Goal: Task Accomplishment & Management: Manage account settings

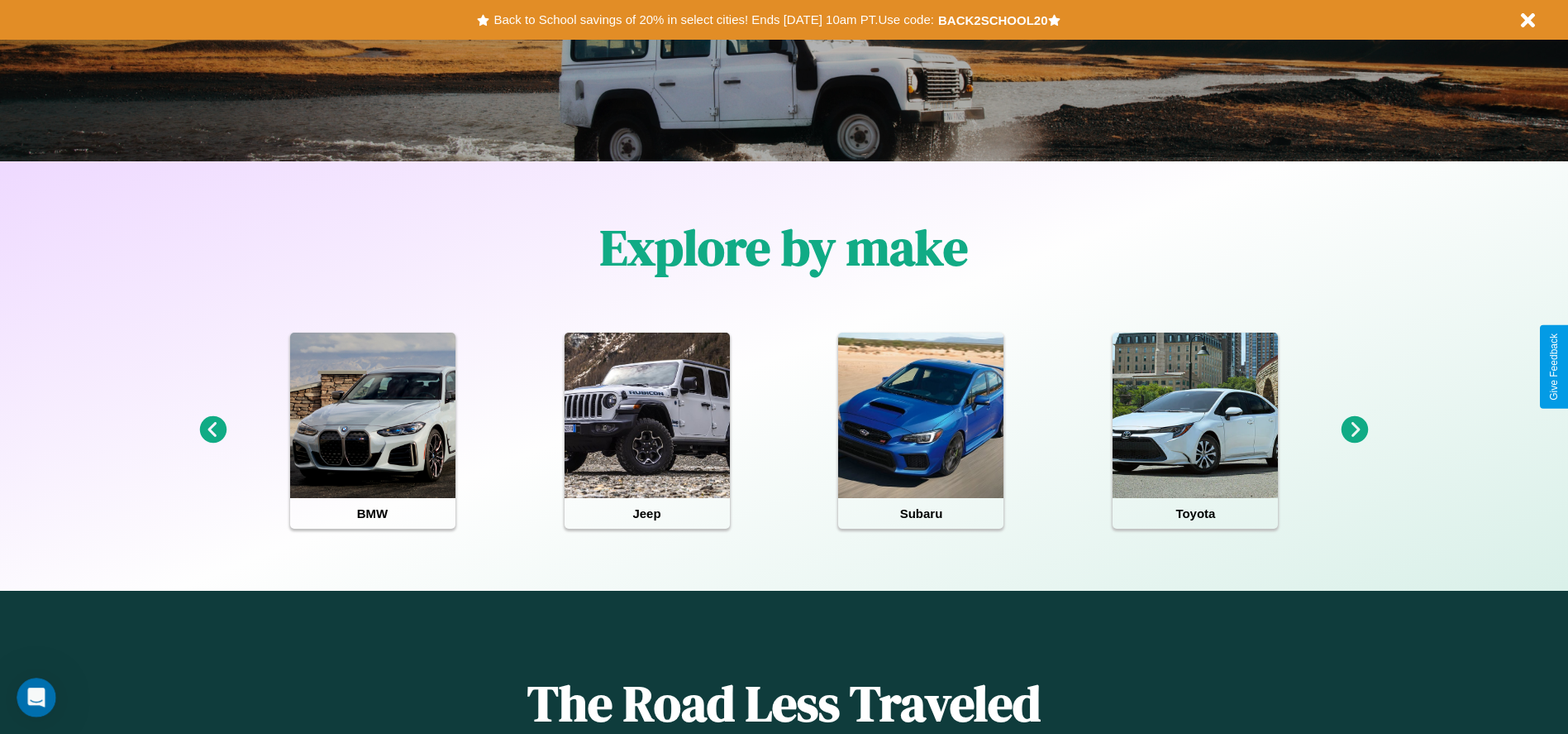
scroll to position [343, 0]
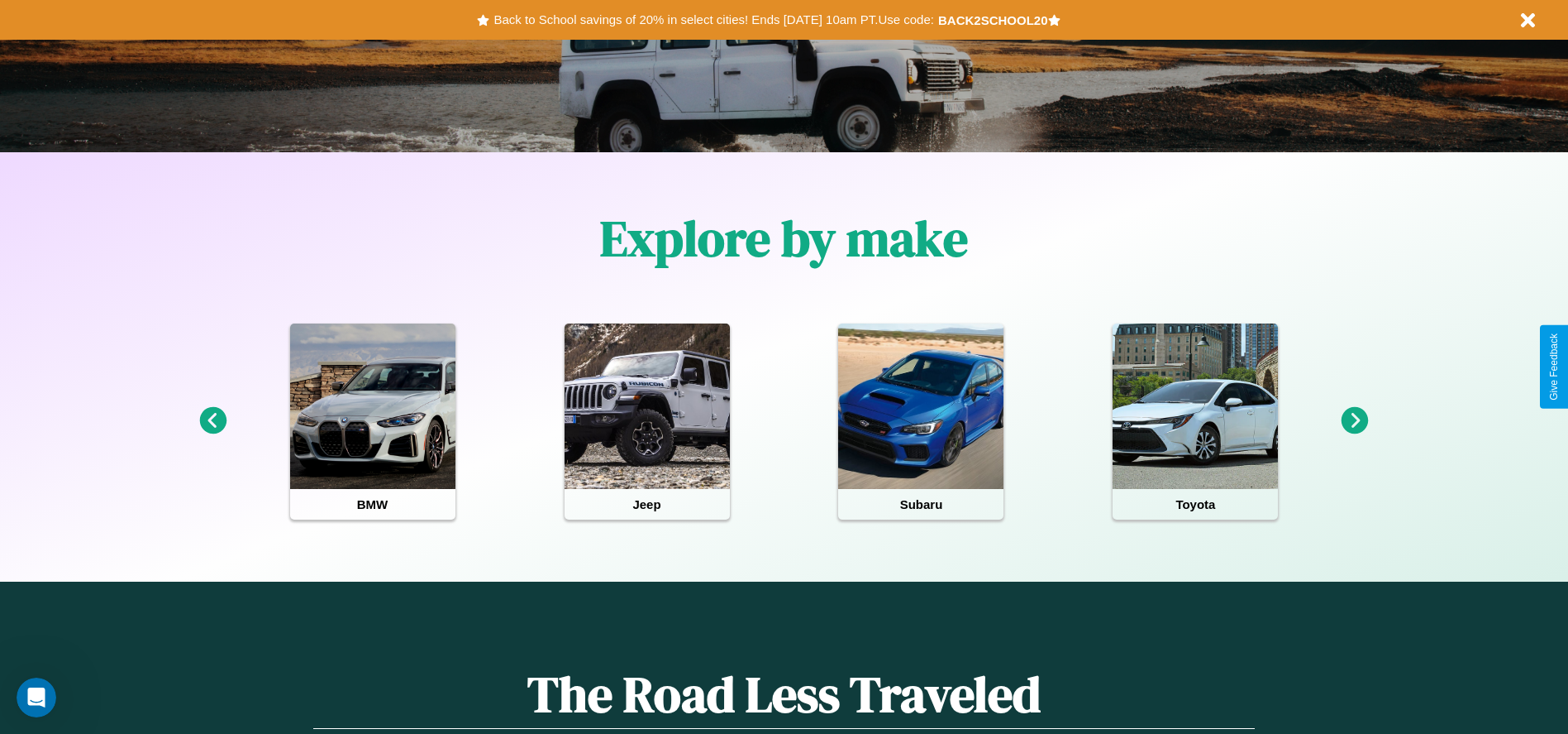
click at [213, 421] on icon at bounding box center [213, 420] width 28 height 28
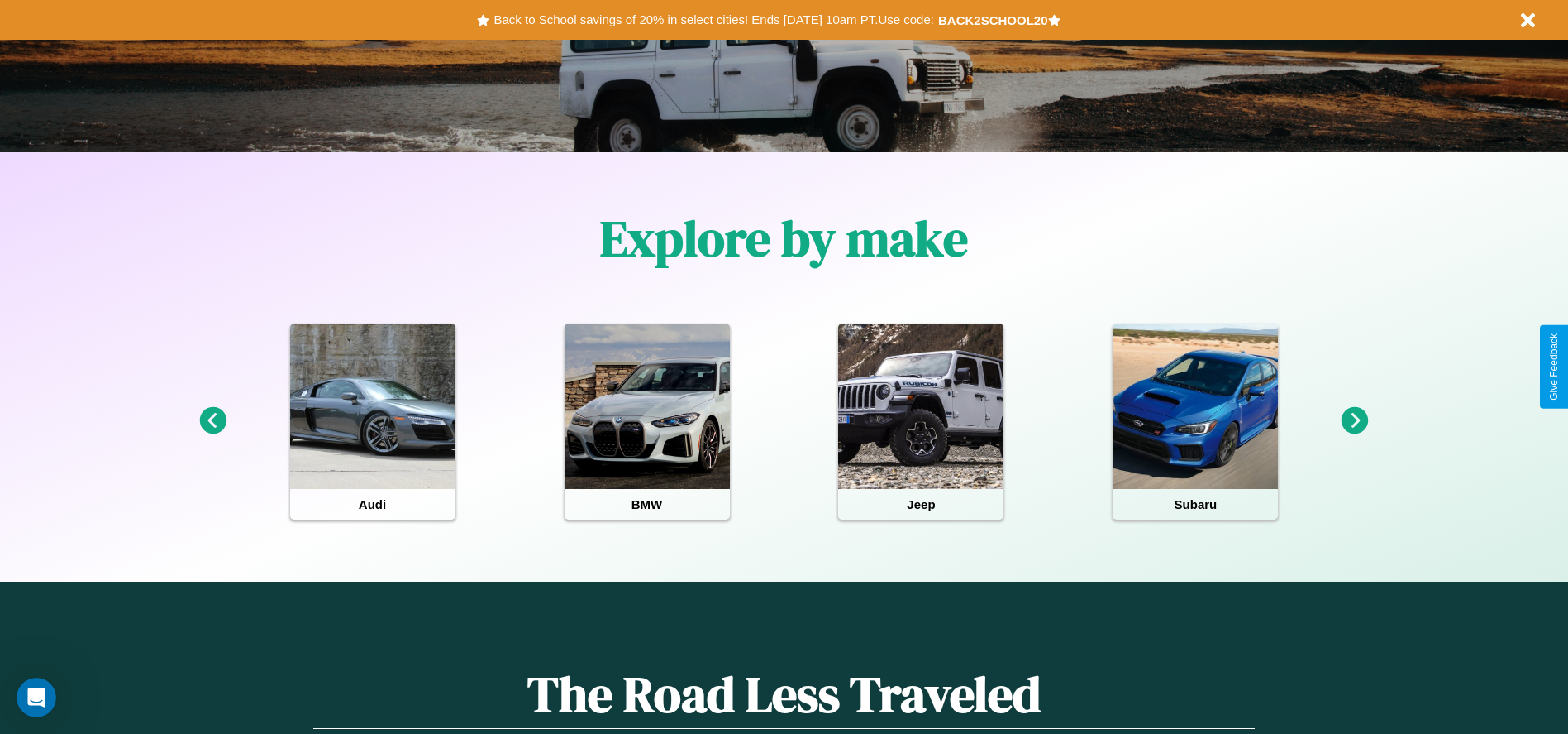
click at [1354, 421] on icon at bounding box center [1355, 420] width 28 height 28
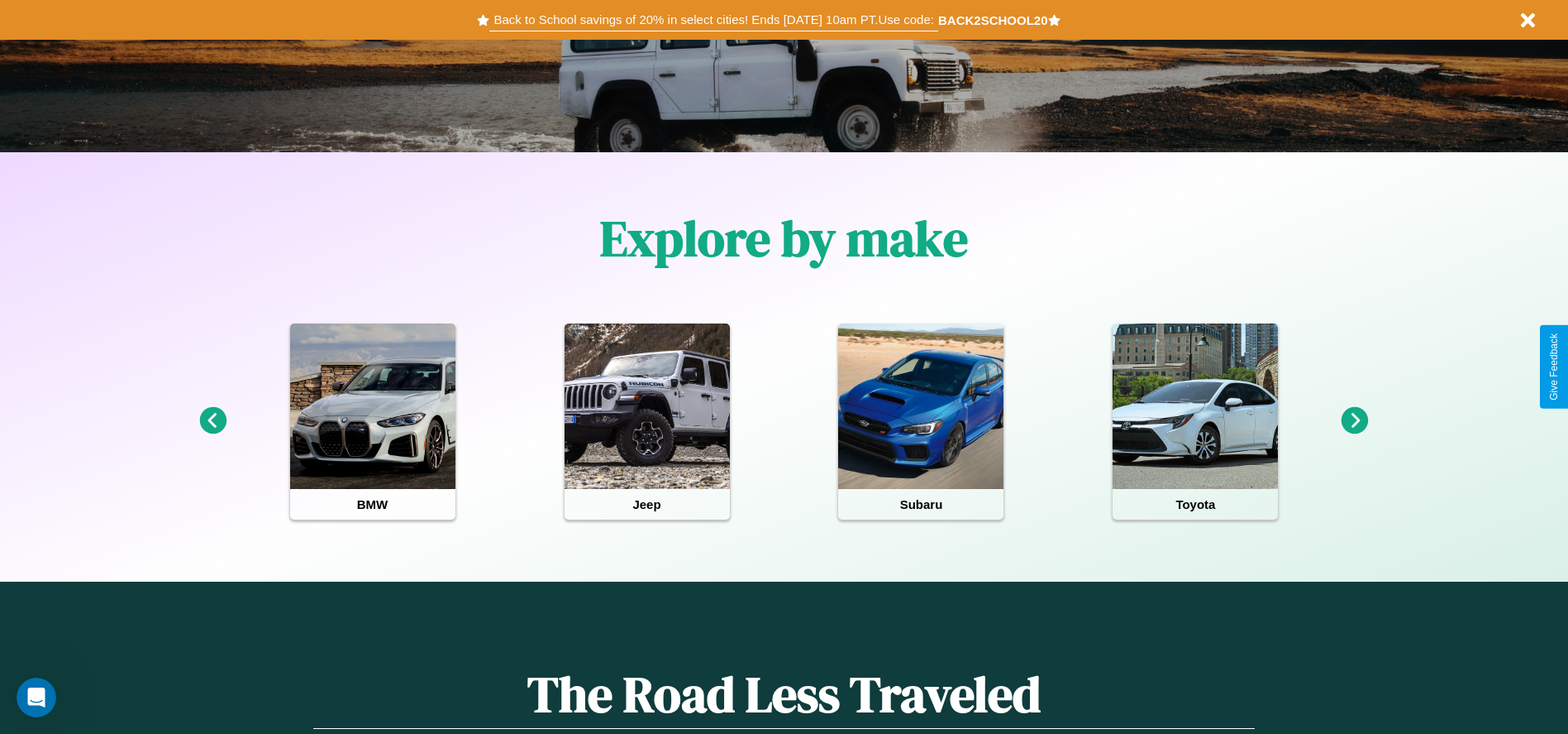
click at [713, 20] on button "Back to School savings of 20% in select cities! Ends [DATE] 10am PT. Use code:" at bounding box center [713, 20] width 448 height 23
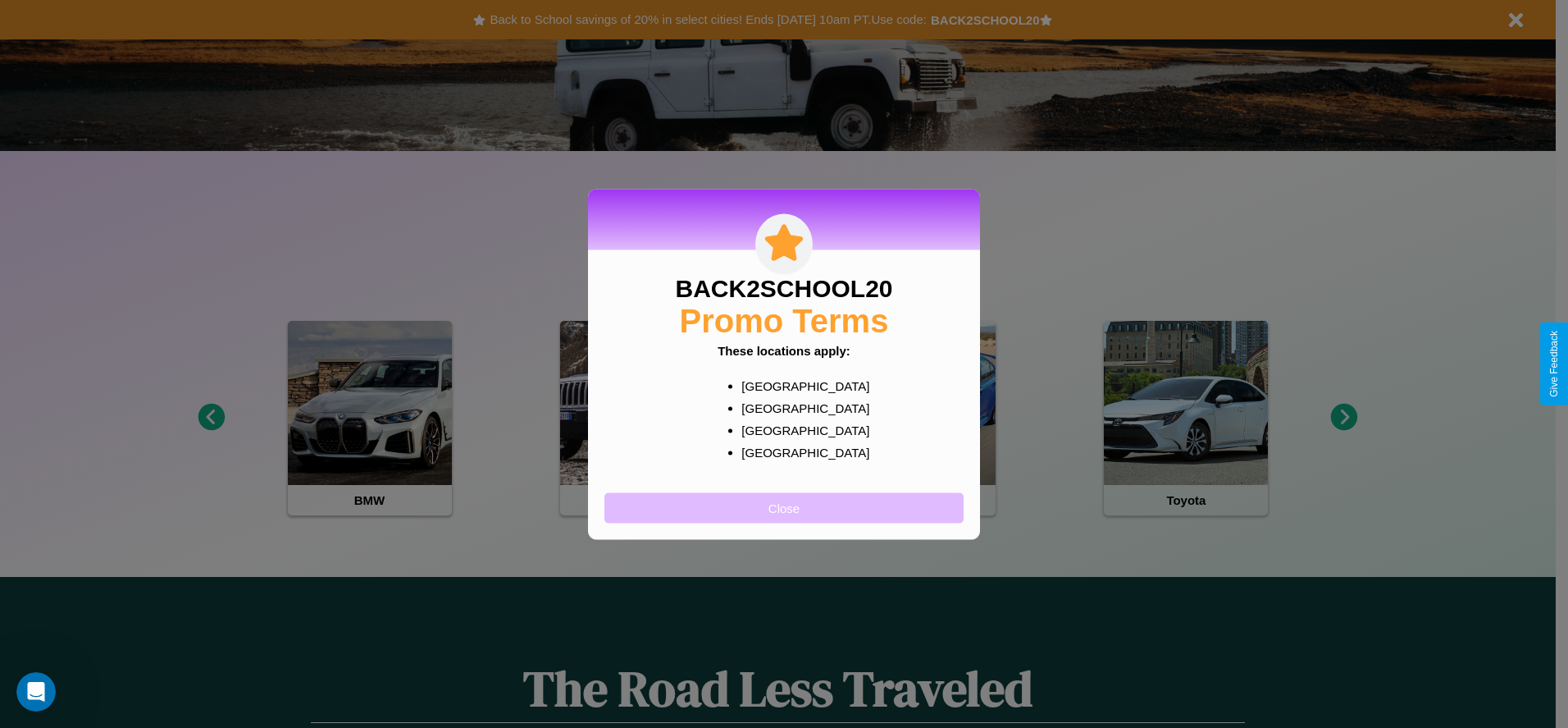
click at [784, 507] on button "Close" at bounding box center [784, 507] width 359 height 30
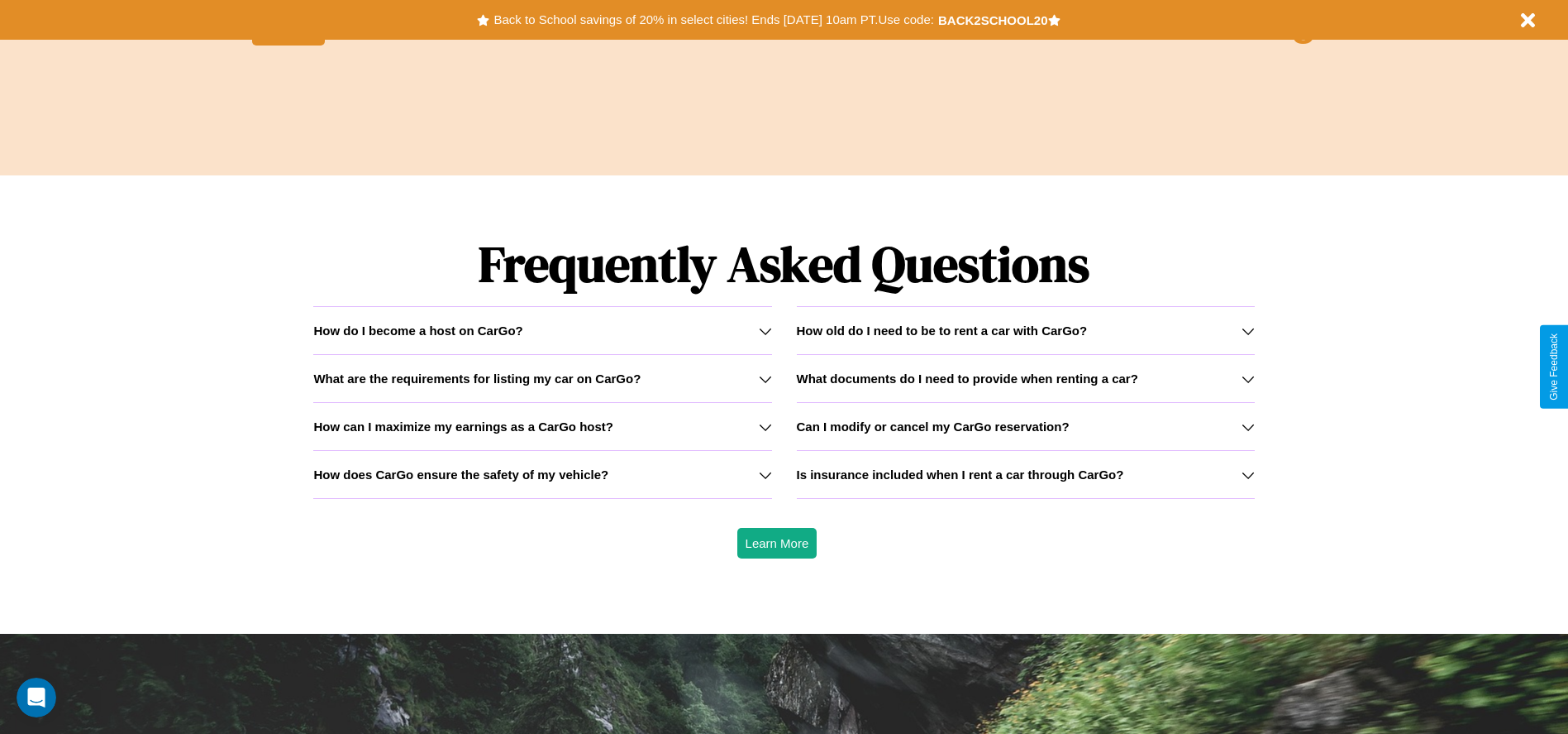
scroll to position [2373, 0]
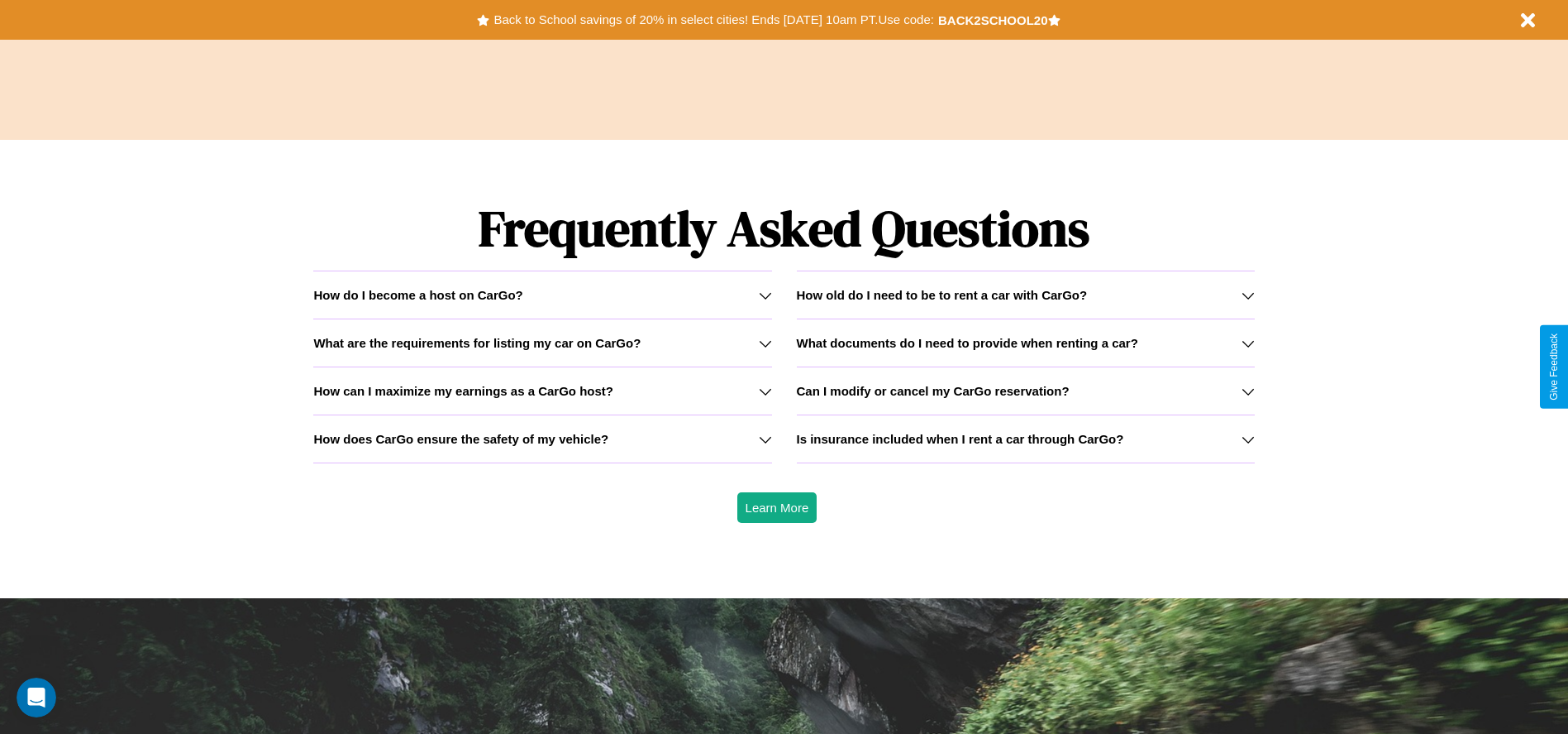
click at [1025, 391] on h3 "Can I modify or cancel my CarGo reservation?" at bounding box center [933, 391] width 273 height 14
click at [542, 391] on h3 "How can I maximize my earnings as a CarGo host?" at bounding box center [464, 391] width 300 height 14
click at [1247, 342] on icon at bounding box center [1248, 343] width 13 height 13
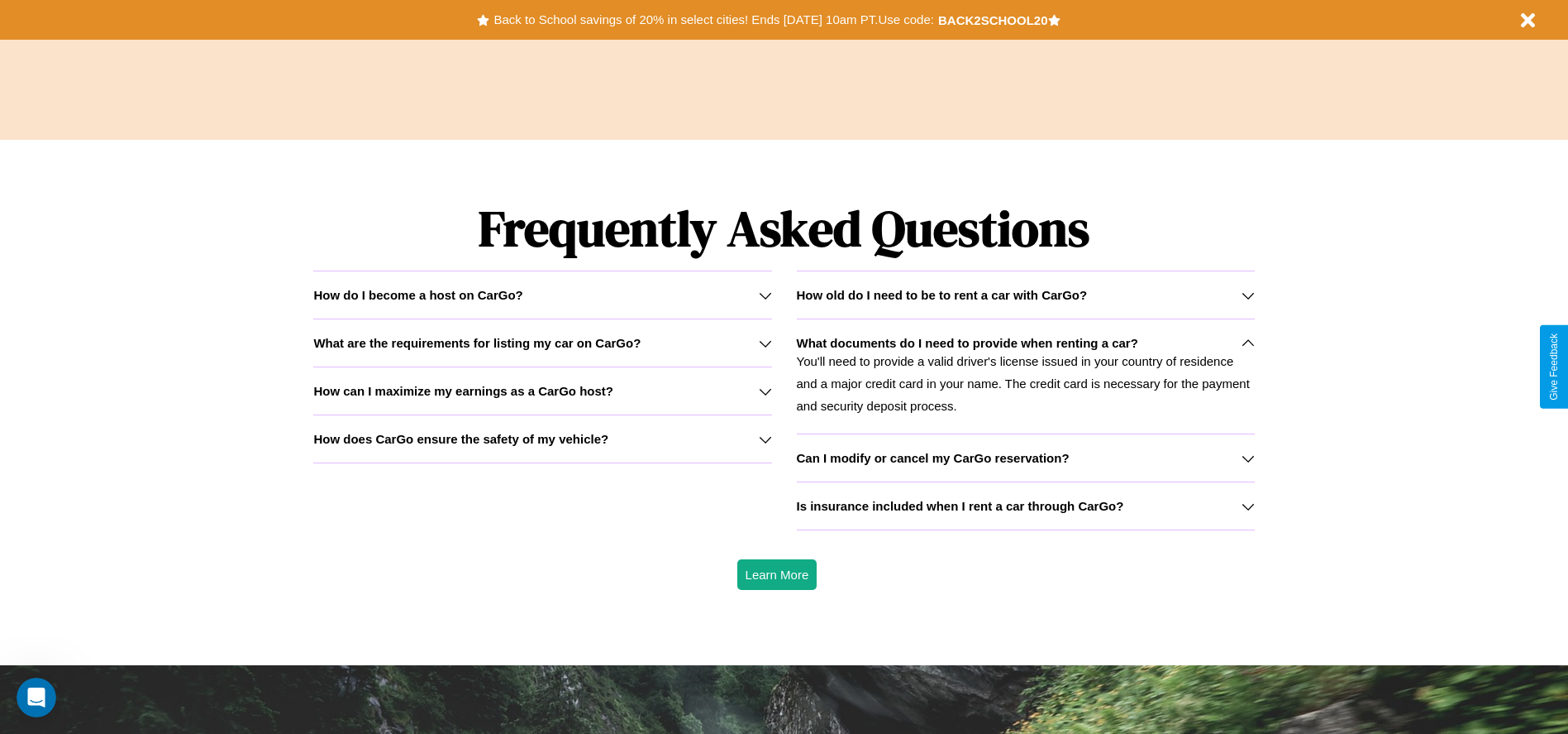
click at [542, 294] on div "How do I become a host on CarGo?" at bounding box center [542, 295] width 458 height 14
click at [542, 342] on h3 "What are the requirements for listing my car on CarGo?" at bounding box center [477, 343] width 327 height 14
click at [1025, 505] on h3 "Is insurance included when I rent a car through CarGo?" at bounding box center [960, 506] width 327 height 14
click at [542, 438] on h3 "How does CarGo ensure the safety of my vehicle?" at bounding box center [461, 439] width 295 height 14
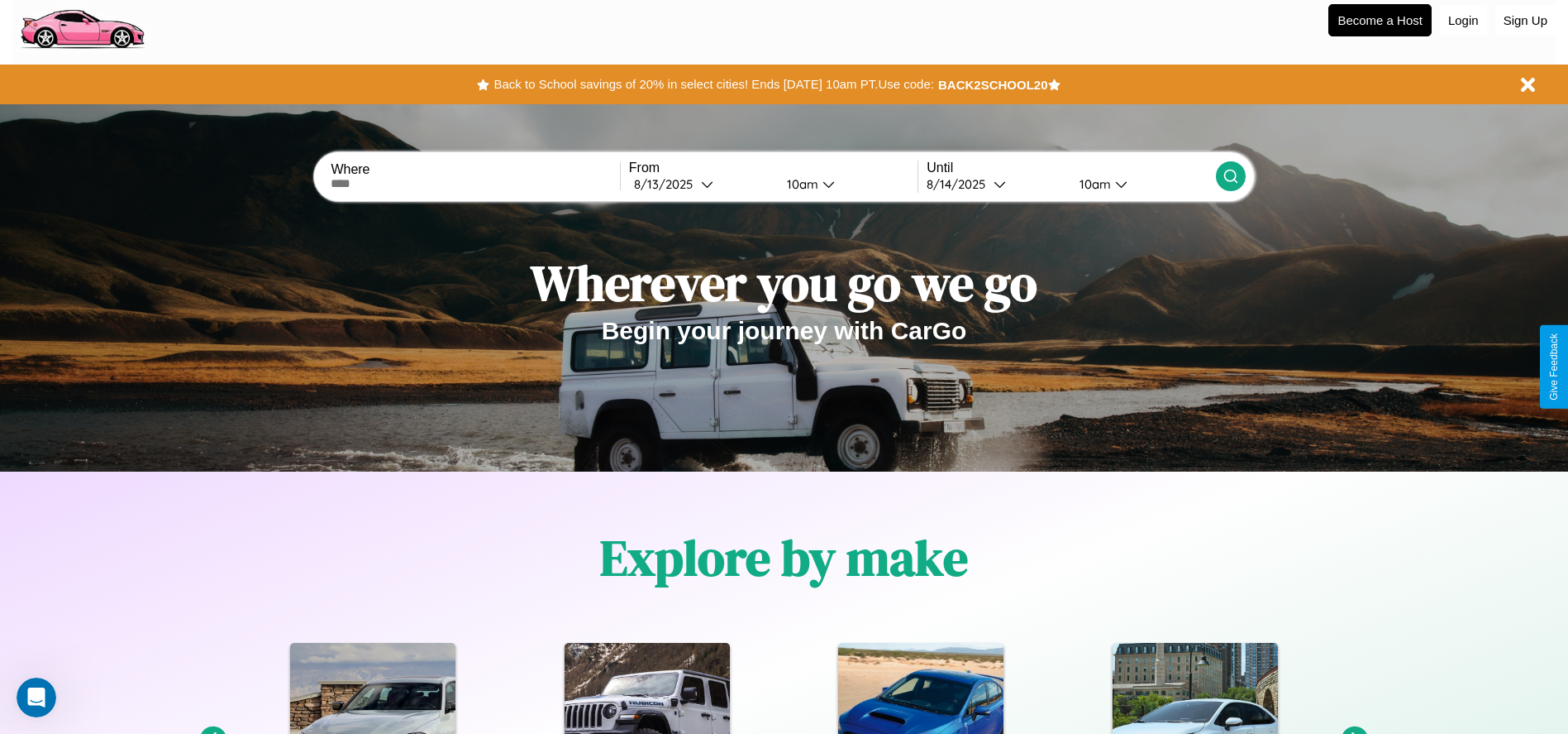
scroll to position [0, 0]
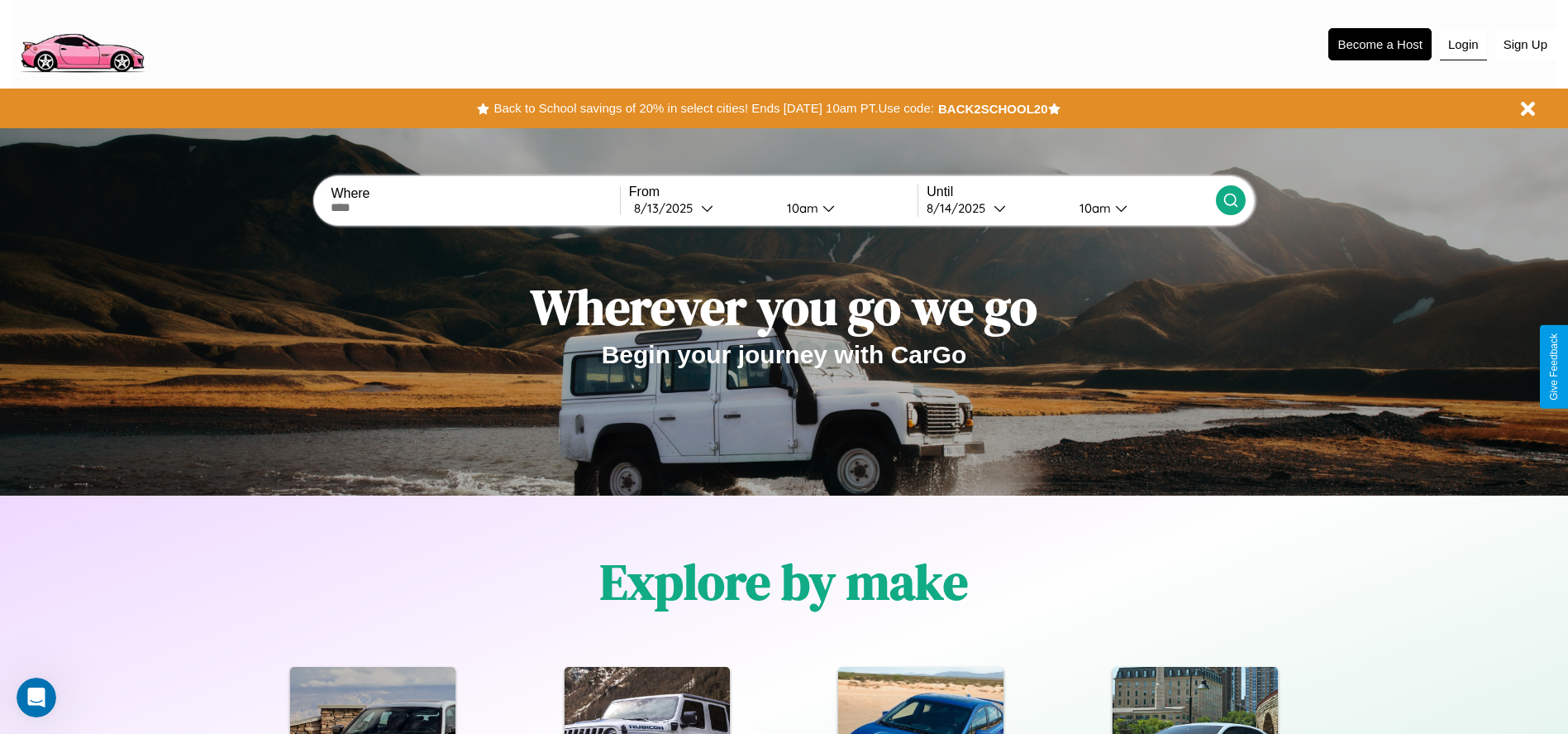
click at [1463, 44] on button "Login" at bounding box center [1463, 44] width 47 height 31
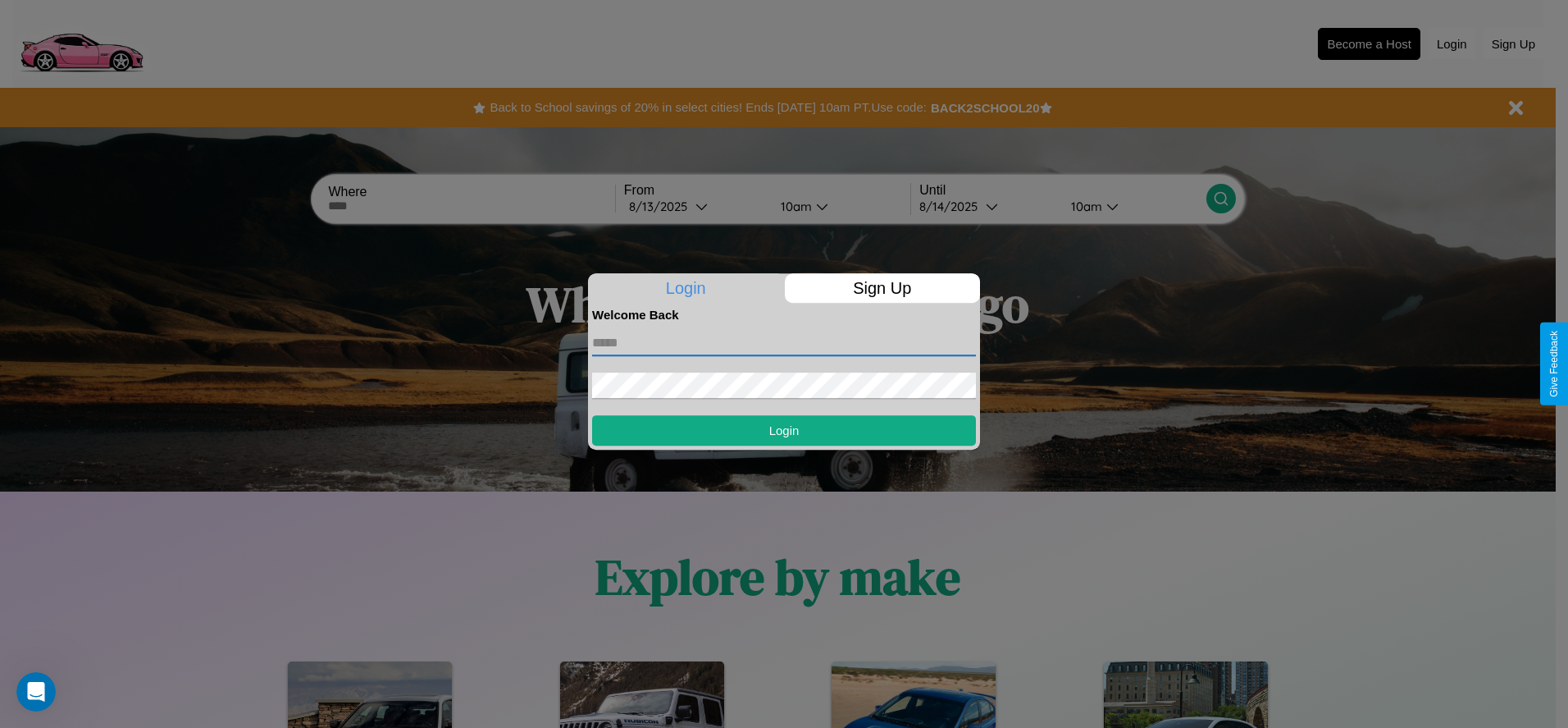
click at [784, 342] on input "text" at bounding box center [784, 343] width 384 height 27
type input "**********"
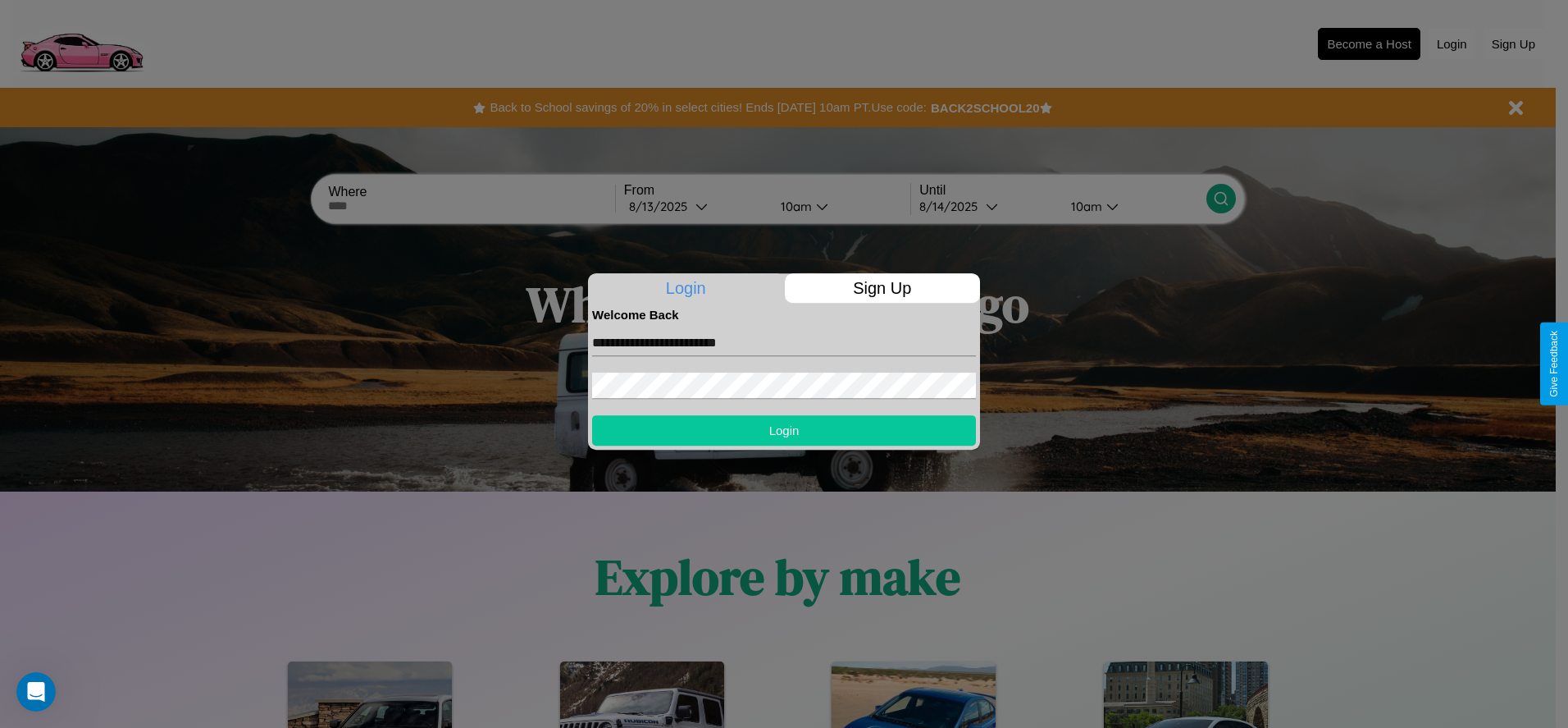
click at [784, 430] on button "Login" at bounding box center [784, 430] width 384 height 30
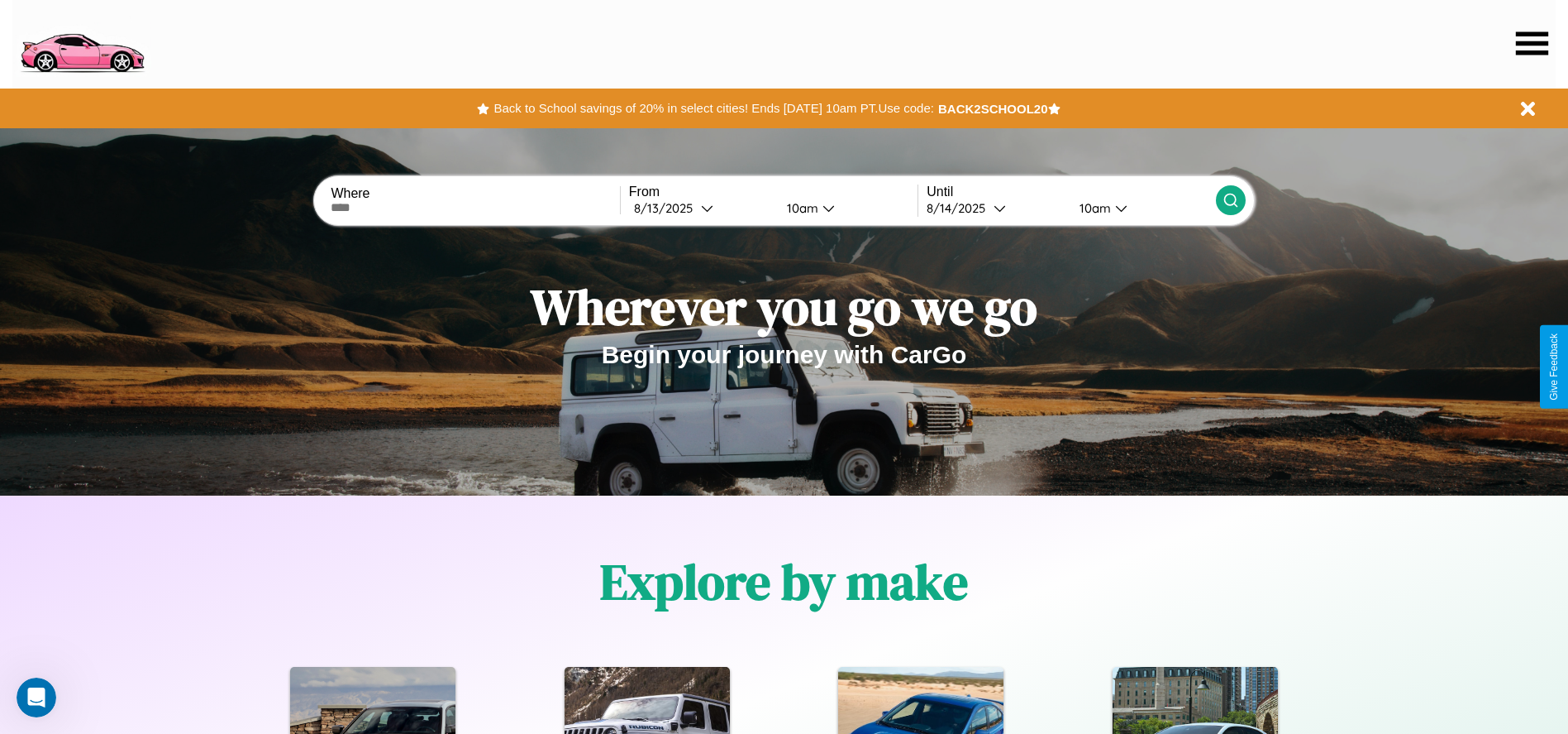
click at [1531, 43] on icon at bounding box center [1532, 43] width 32 height 23
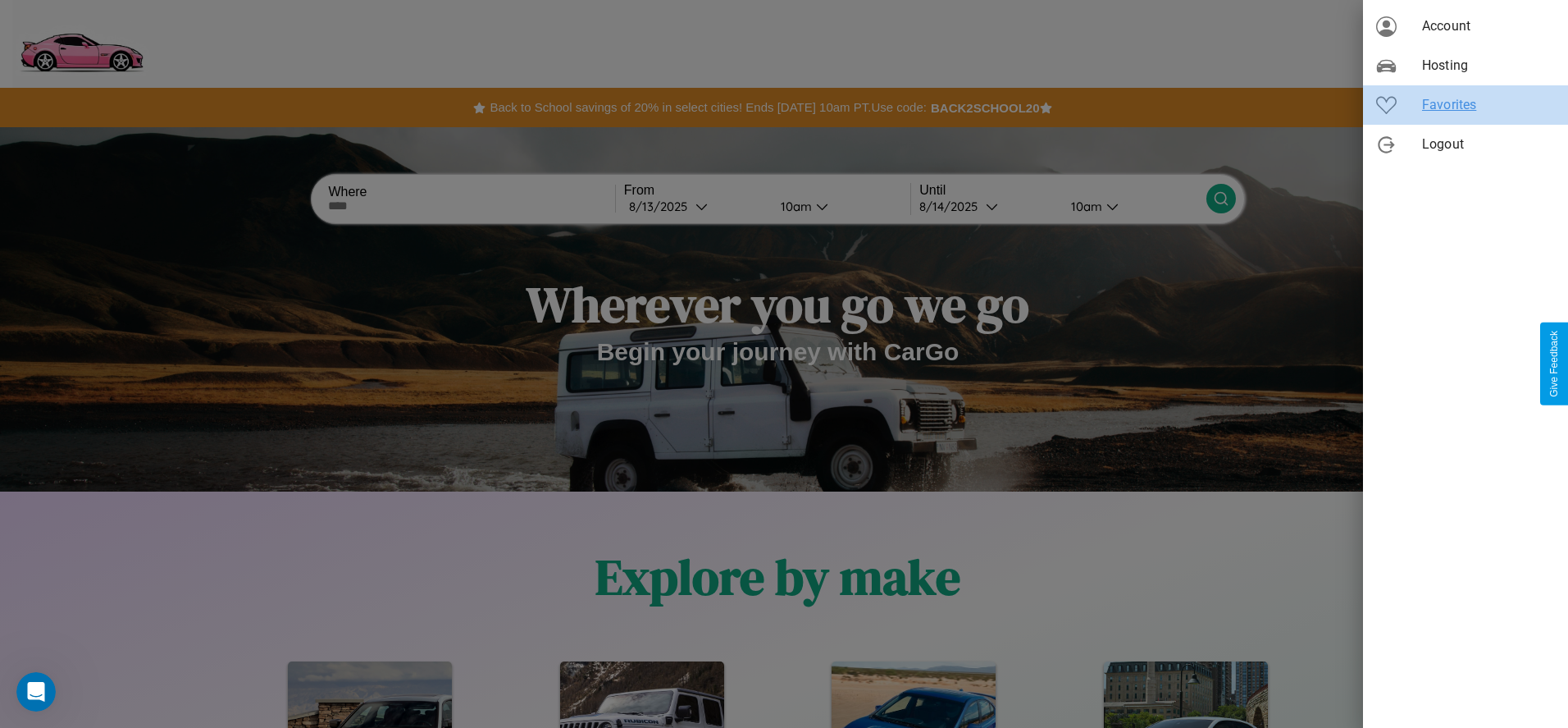
click at [1465, 105] on span "Favorites" at bounding box center [1488, 105] width 133 height 20
